Goal: Task Accomplishment & Management: Use online tool/utility

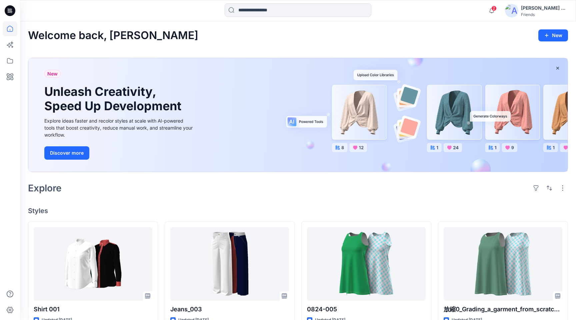
click at [515, 11] on img at bounding box center [511, 10] width 13 height 13
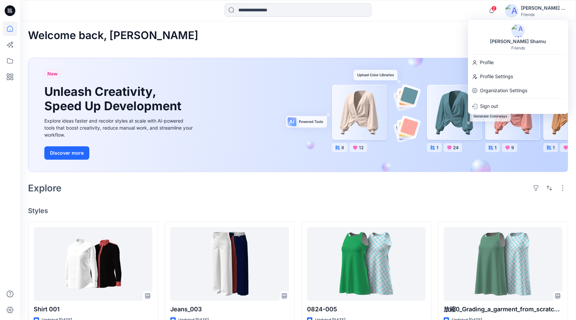
click at [438, 48] on div "Welcome back, [PERSON_NAME] New New Unleash Creativity, Speed Up Development Ex…" at bounding box center [298, 305] width 556 height 568
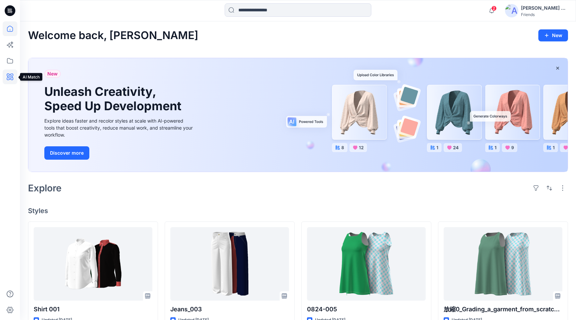
click at [11, 79] on icon at bounding box center [10, 76] width 15 height 15
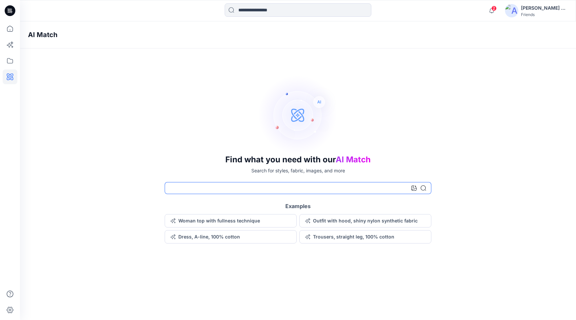
click at [290, 186] on input at bounding box center [298, 188] width 267 height 12
click at [253, 189] on input at bounding box center [298, 188] width 267 height 12
type input "***"
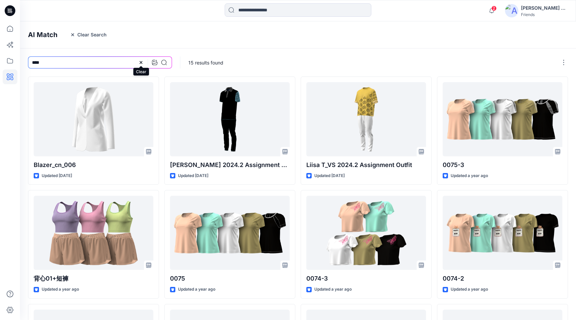
click at [143, 62] on icon at bounding box center [140, 62] width 5 height 5
click at [11, 77] on icon at bounding box center [10, 76] width 15 height 15
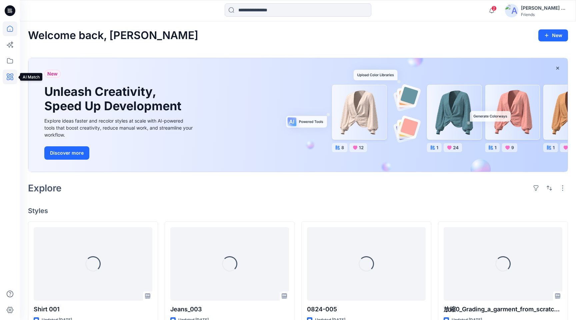
click at [10, 79] on icon at bounding box center [10, 76] width 7 height 7
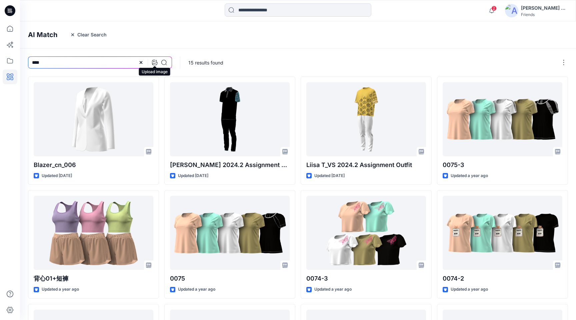
click at [156, 63] on icon at bounding box center [154, 62] width 5 height 5
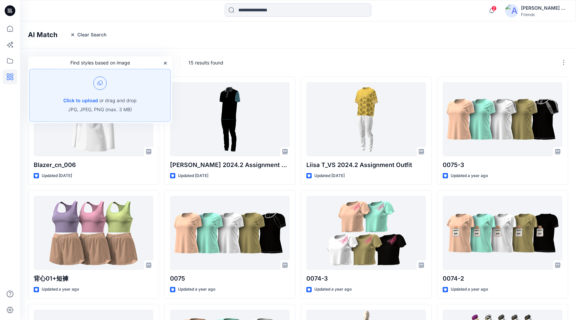
click at [250, 62] on div "15 results found" at bounding box center [378, 62] width 397 height 28
click at [381, 42] on div "AI Match Clear Search" at bounding box center [308, 34] width 576 height 27
click at [248, 9] on input at bounding box center [298, 9] width 147 height 13
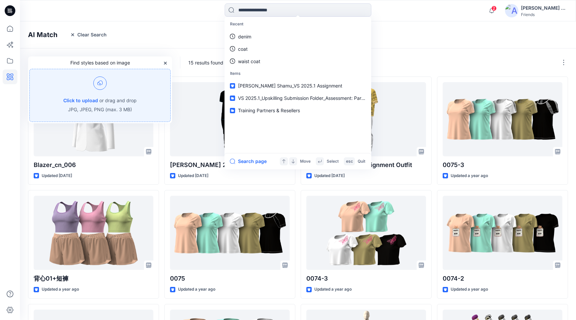
click at [98, 96] on div "Click to upload or drag and drop JPG, JPEG, PNG (max. 3 MB)" at bounding box center [99, 95] width 141 height 53
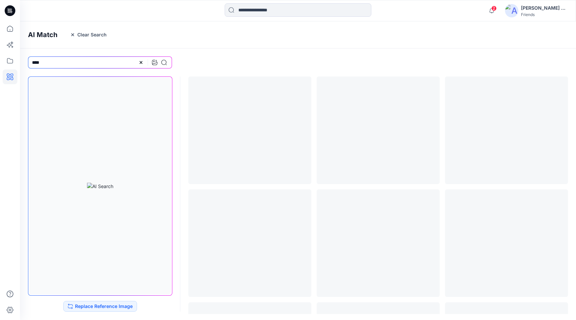
click at [404, 42] on div "AI Match Clear Search" at bounding box center [308, 34] width 576 height 27
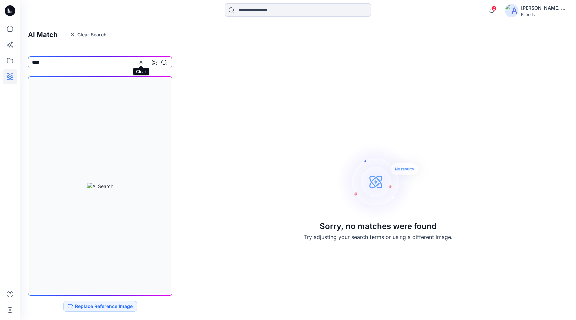
click at [139, 61] on icon at bounding box center [140, 62] width 5 height 5
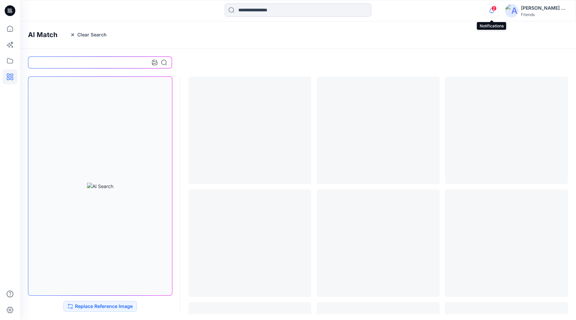
click at [493, 11] on icon "button" at bounding box center [492, 10] width 13 height 13
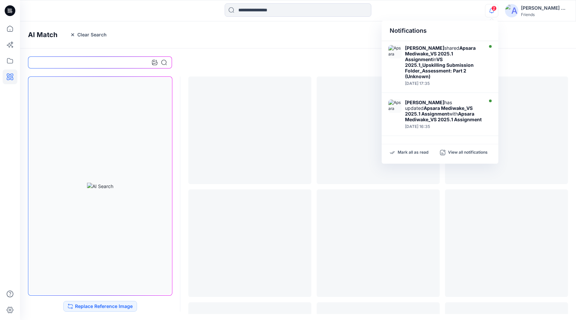
click at [493, 11] on icon "button" at bounding box center [492, 10] width 13 height 13
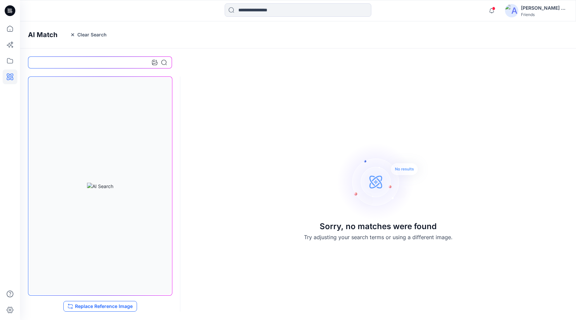
click at [84, 303] on button "Replace Reference Image" at bounding box center [100, 306] width 74 height 11
click at [153, 63] on icon at bounding box center [154, 62] width 5 height 5
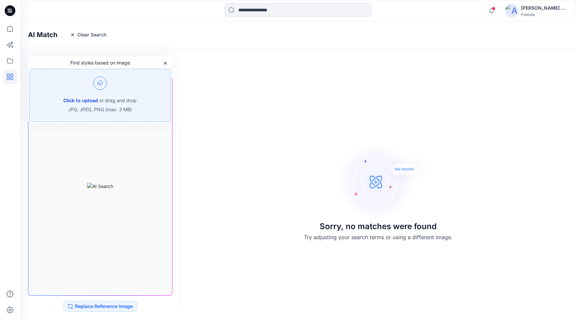
click at [92, 96] on button "Click to upload" at bounding box center [80, 100] width 35 height 8
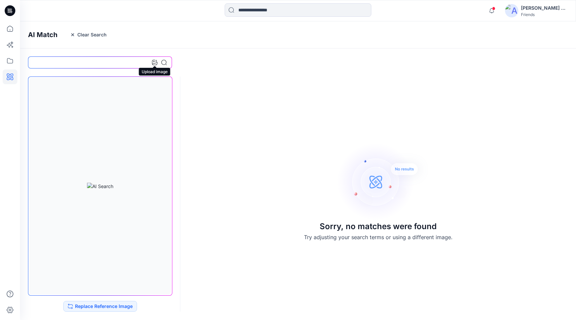
click at [155, 62] on icon at bounding box center [154, 62] width 5 height 5
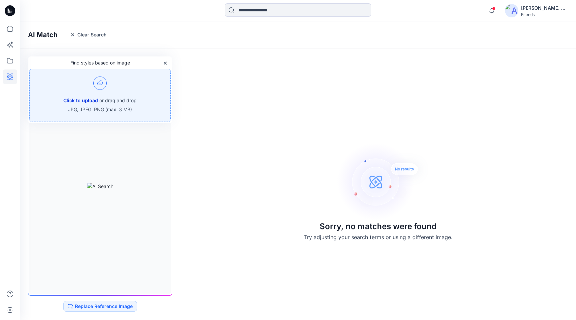
click at [75, 99] on button "Click to upload" at bounding box center [80, 100] width 35 height 8
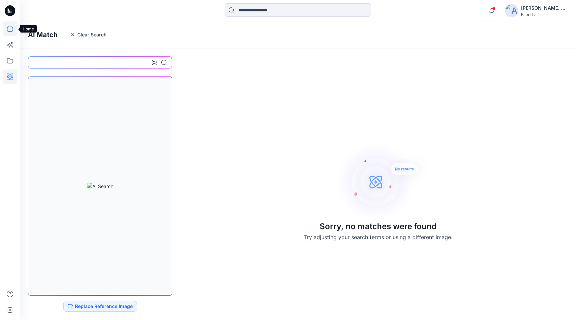
click at [13, 26] on icon at bounding box center [10, 28] width 15 height 15
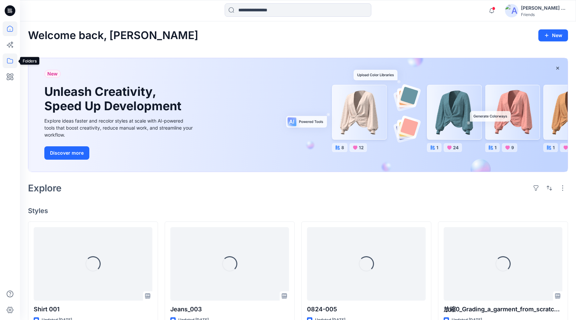
click at [12, 60] on icon at bounding box center [10, 60] width 15 height 15
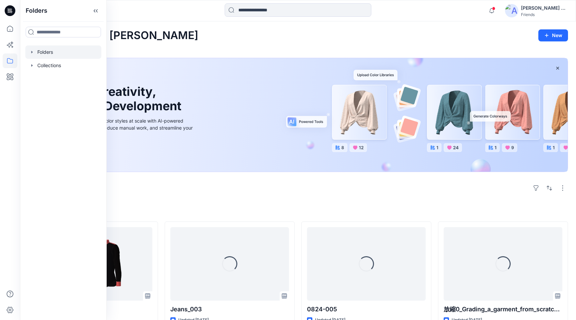
click at [96, 52] on div at bounding box center [63, 51] width 76 height 13
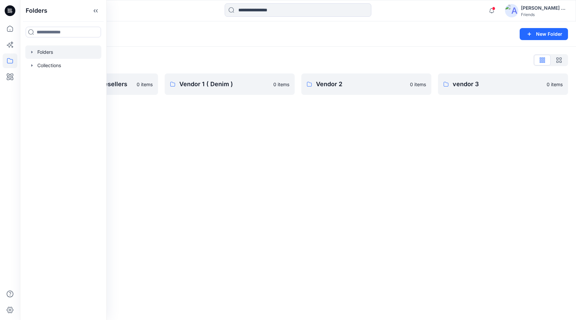
click at [225, 108] on div "Folders New Folder Folders List Training Partners & Resellers 0 items Vendor 1 …" at bounding box center [298, 170] width 556 height 298
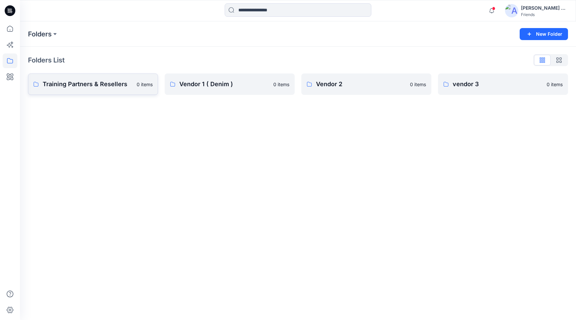
click at [64, 87] on p "Training Partners & Resellers" at bounding box center [88, 83] width 90 height 9
click at [367, 84] on p "Vendor 2" at bounding box center [365, 83] width 99 height 9
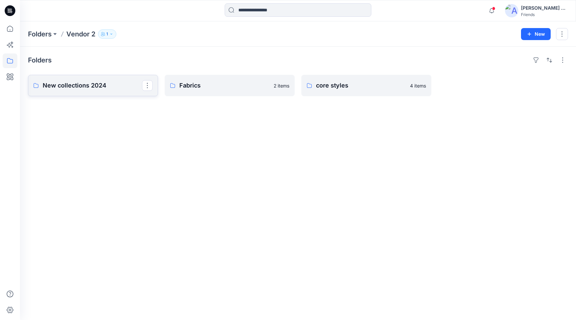
click at [79, 82] on p "New collections 2024" at bounding box center [92, 85] width 99 height 9
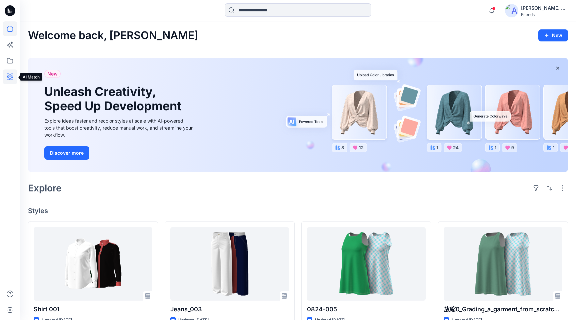
click at [9, 77] on icon at bounding box center [10, 76] width 15 height 15
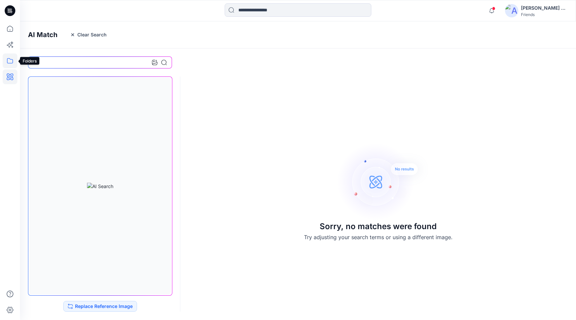
click at [7, 58] on icon at bounding box center [10, 60] width 15 height 15
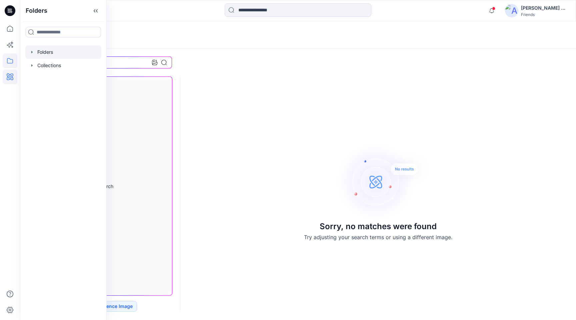
click at [52, 52] on div at bounding box center [63, 51] width 76 height 13
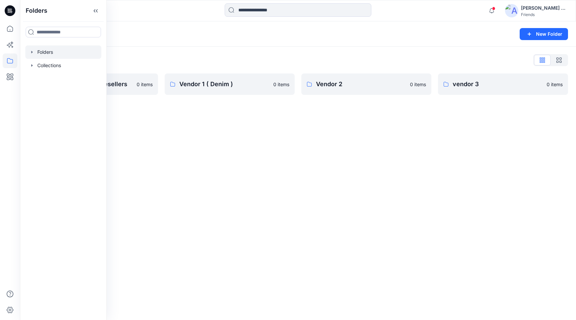
click at [173, 51] on div "Folders List Training Partners & Resellers 0 items Vendor 1 ( Denim ) 0 items V…" at bounding box center [298, 75] width 556 height 56
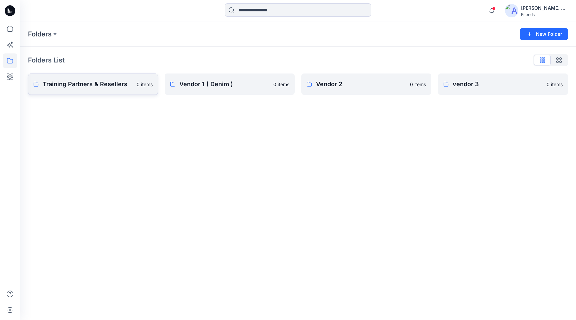
click at [89, 83] on p "Training Partners & Resellers" at bounding box center [88, 83] width 90 height 9
click at [510, 80] on p "vendor 3" at bounding box center [502, 83] width 99 height 9
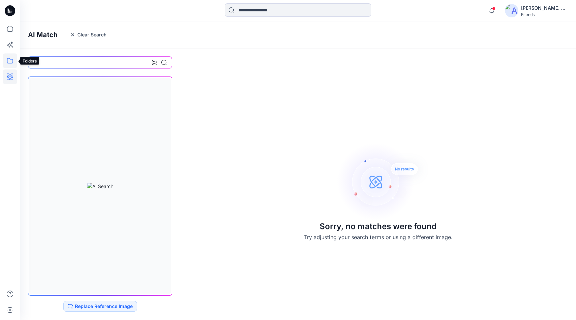
click at [13, 59] on icon at bounding box center [10, 60] width 15 height 15
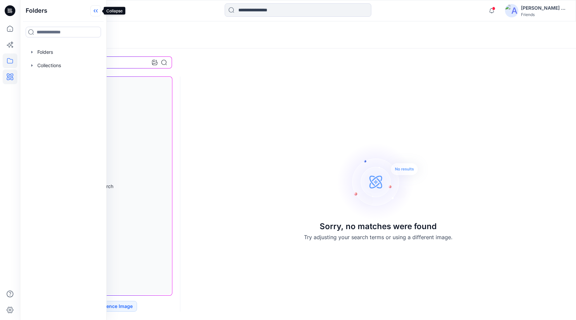
click at [93, 10] on icon at bounding box center [95, 10] width 11 height 11
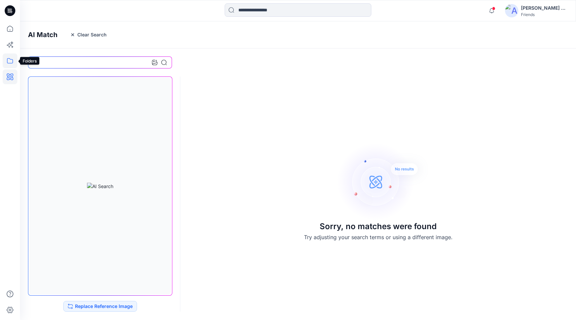
click at [17, 59] on icon at bounding box center [10, 60] width 15 height 15
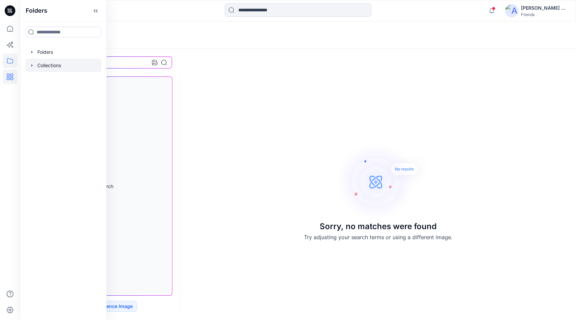
click at [67, 66] on div at bounding box center [63, 65] width 76 height 13
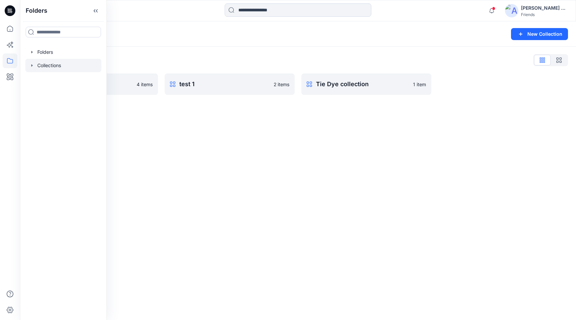
click at [271, 110] on div "Collections New Collection Collections List new 4 items test 1 2 items Tie Dye …" at bounding box center [298, 170] width 556 height 298
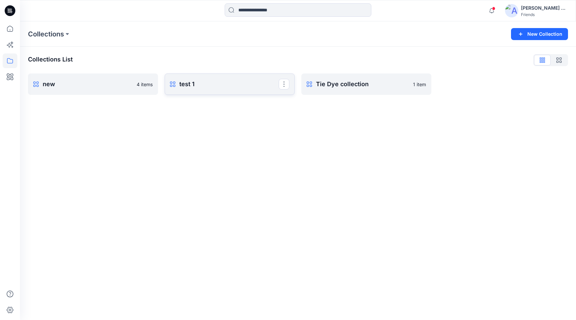
click at [254, 89] on link "test 1 Rename Collection Clone Collection Present Collection Delete Collection" at bounding box center [230, 83] width 130 height 21
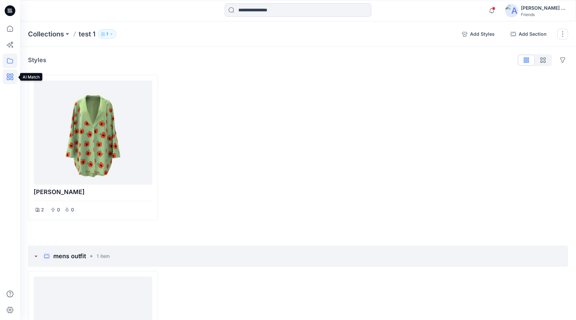
click at [9, 74] on icon at bounding box center [10, 76] width 15 height 15
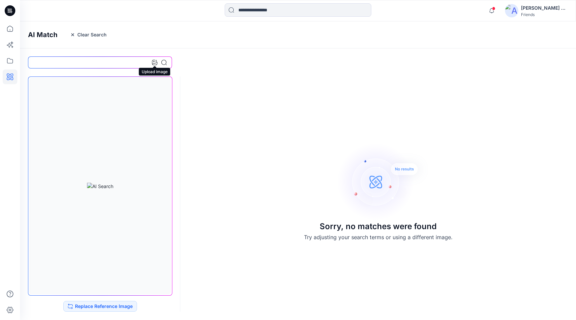
click at [156, 60] on icon at bounding box center [154, 62] width 5 height 5
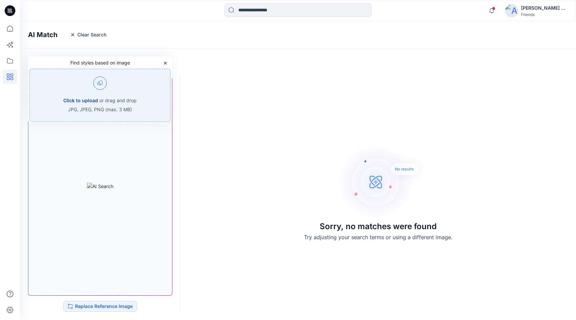
click at [77, 101] on button "Click to upload" at bounding box center [80, 100] width 35 height 8
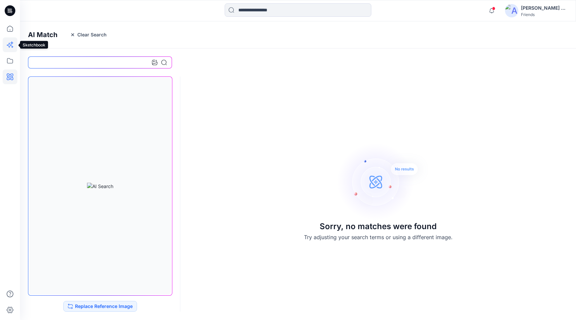
click at [9, 48] on icon at bounding box center [10, 44] width 15 height 15
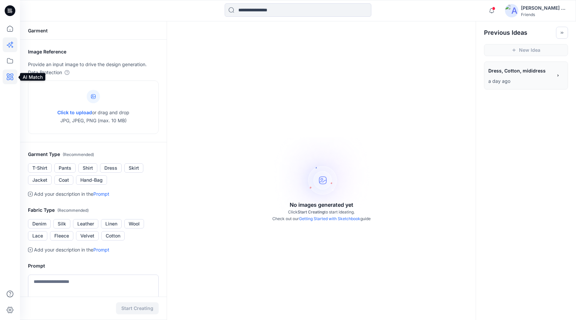
click at [14, 72] on icon at bounding box center [10, 76] width 15 height 15
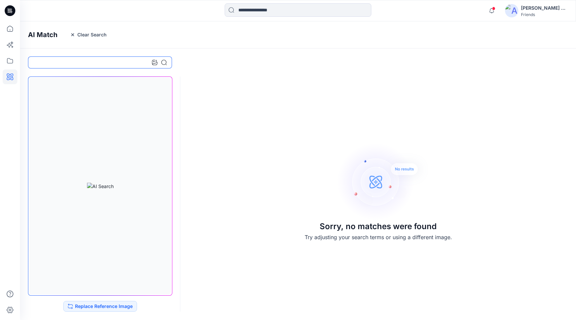
click at [108, 63] on input at bounding box center [100, 62] width 144 height 12
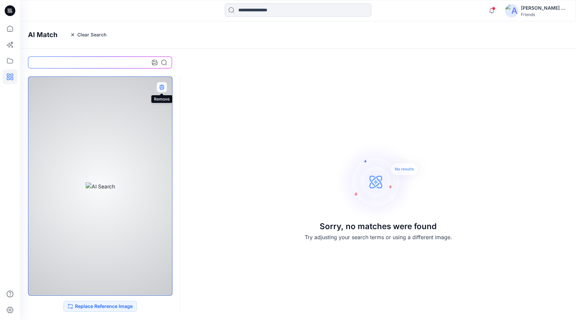
click at [164, 88] on icon "button" at bounding box center [161, 86] width 5 height 5
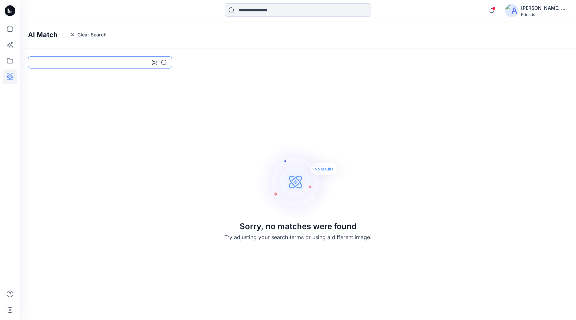
click at [81, 64] on input at bounding box center [100, 62] width 144 height 12
type input "*****"
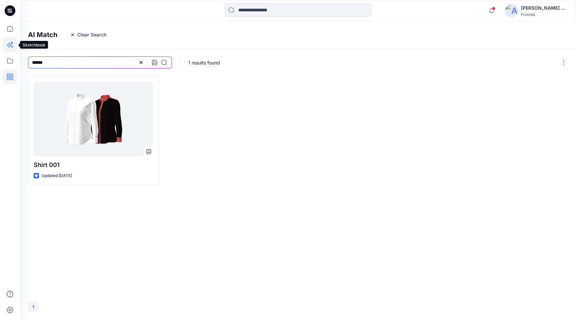
click at [10, 46] on icon at bounding box center [10, 44] width 15 height 15
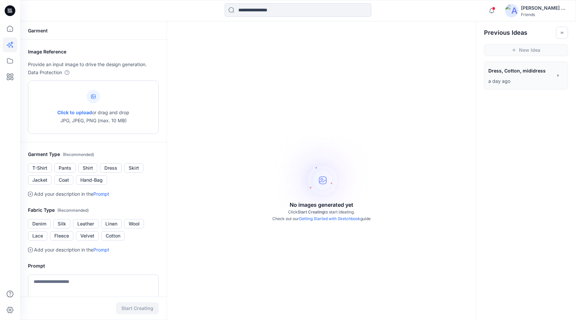
click at [94, 97] on icon at bounding box center [93, 96] width 5 height 5
type input "**********"
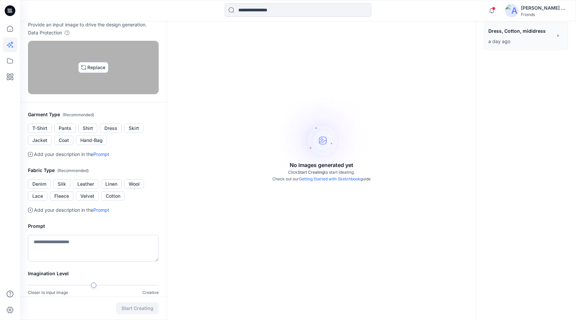
scroll to position [43, 0]
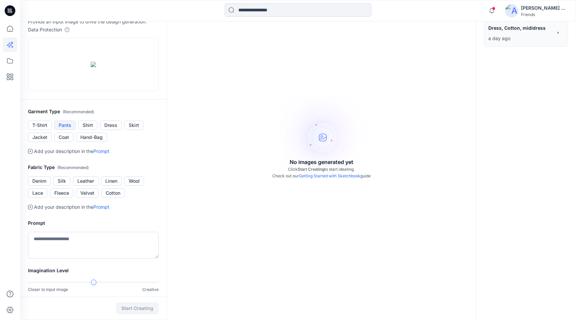
click at [72, 130] on button "Pants" at bounding box center [64, 124] width 21 height 9
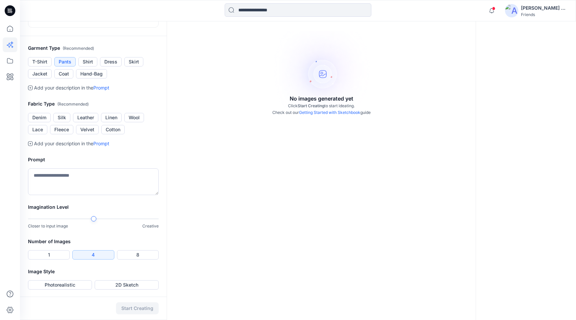
scroll to position [114, 0]
click at [43, 121] on button "Denim" at bounding box center [39, 116] width 23 height 9
click at [71, 194] on textarea at bounding box center [93, 180] width 131 height 27
type textarea "**********"
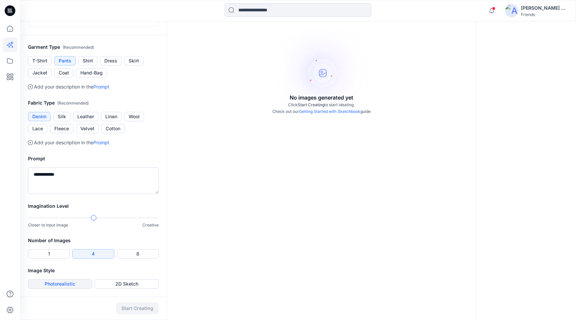
click at [67, 283] on button "Photorealistic" at bounding box center [60, 283] width 64 height 9
click at [135, 283] on button "2D Sketch" at bounding box center [127, 283] width 64 height 9
click at [141, 309] on button "Start Creating" at bounding box center [137, 308] width 43 height 12
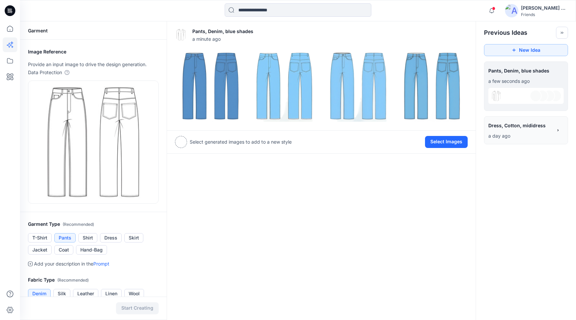
click at [11, 15] on icon at bounding box center [10, 10] width 11 height 11
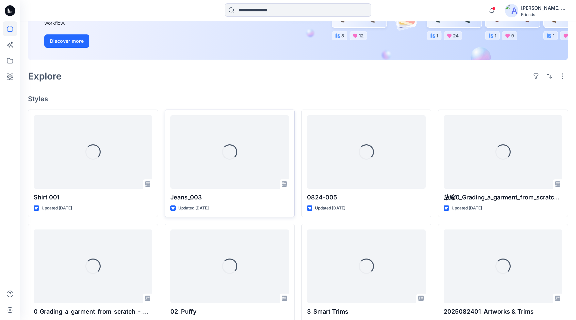
scroll to position [116, 0]
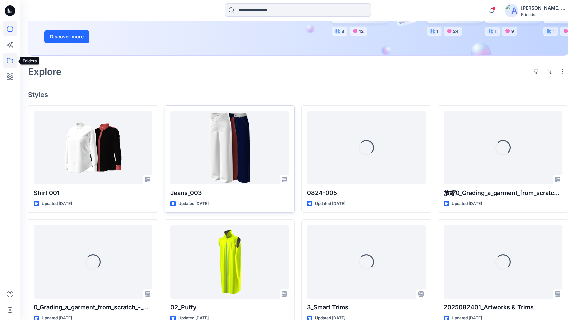
click at [15, 61] on icon at bounding box center [10, 60] width 15 height 15
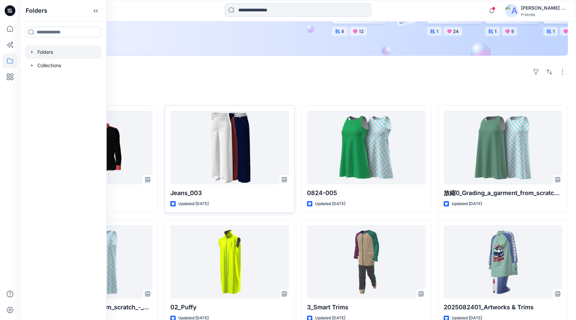
click at [65, 56] on div at bounding box center [63, 51] width 76 height 13
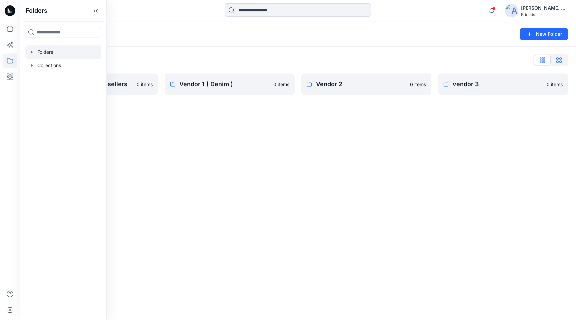
click at [562, 60] on button "button" at bounding box center [559, 60] width 17 height 11
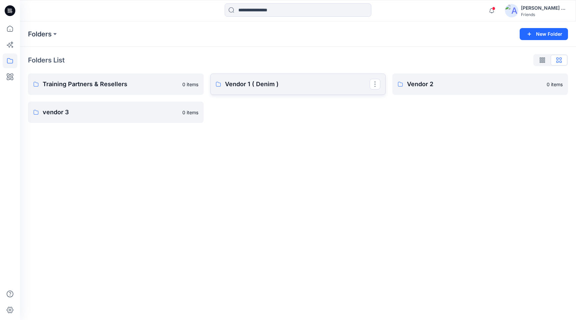
click at [297, 88] on p "Vendor 1 ( Denim )" at bounding box center [297, 83] width 145 height 9
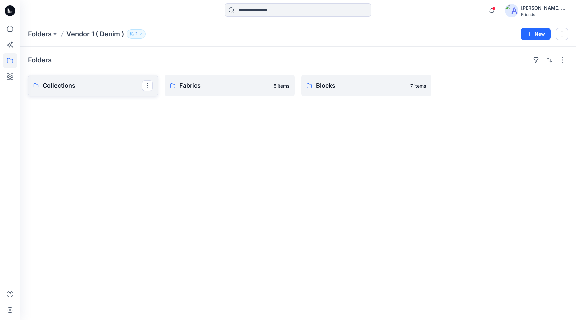
click at [116, 81] on p "Collections" at bounding box center [92, 85] width 99 height 9
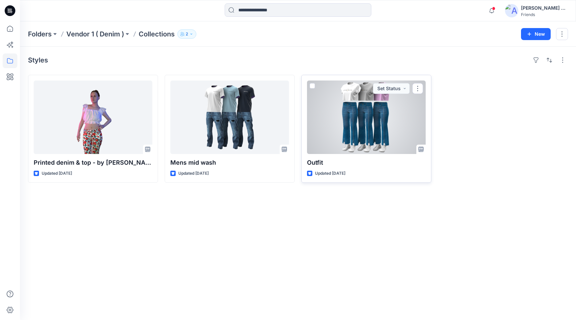
click at [358, 113] on div at bounding box center [366, 116] width 119 height 73
click at [312, 85] on span at bounding box center [312, 85] width 5 height 5
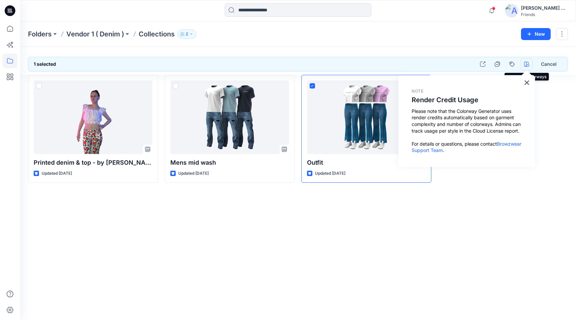
click at [529, 65] on icon "button" at bounding box center [526, 63] width 5 height 5
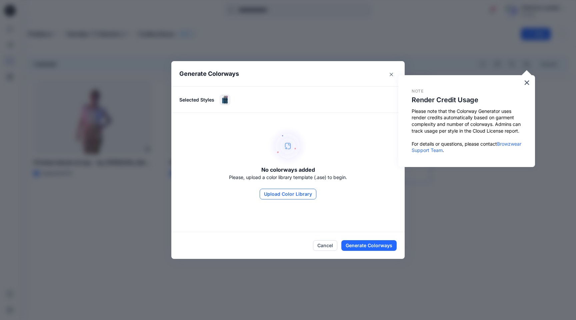
click at [283, 199] on button "Upload Color Library" at bounding box center [288, 193] width 57 height 11
click at [392, 74] on icon "Close" at bounding box center [391, 74] width 3 height 3
